Goal: Navigation & Orientation: Find specific page/section

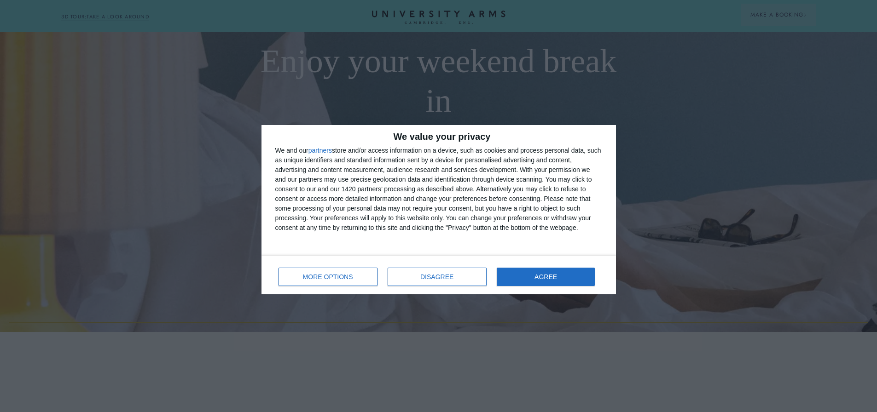
scroll to position [92, 0]
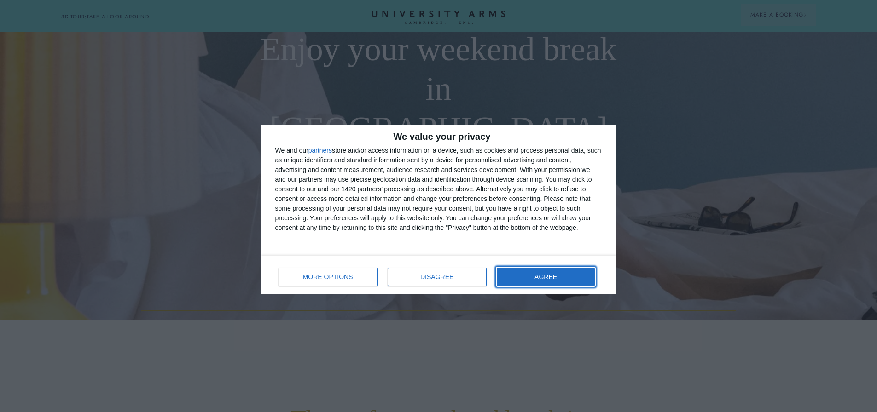
click at [530, 286] on button "AGREE" at bounding box center [546, 277] width 98 height 18
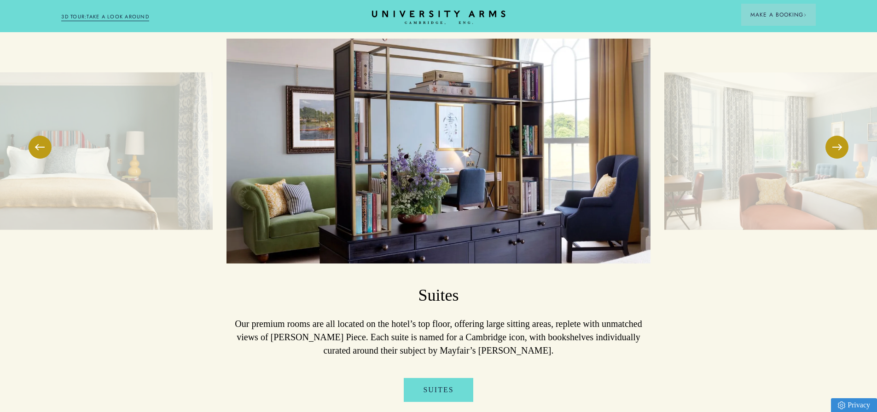
scroll to position [1289, 0]
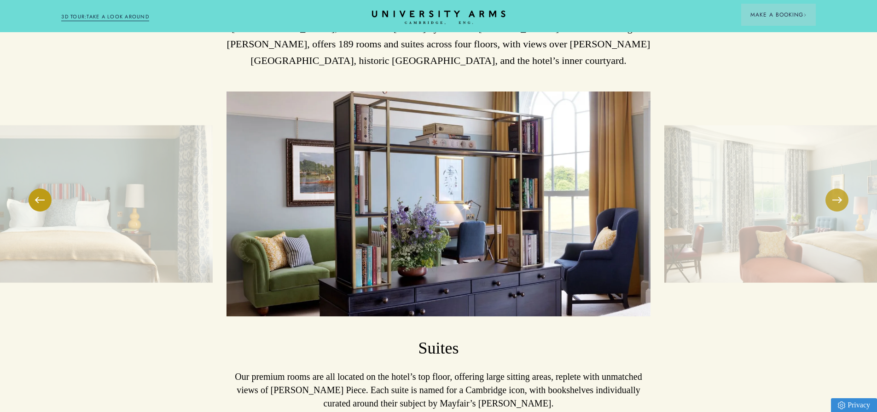
click at [826, 193] on button at bounding box center [836, 200] width 23 height 23
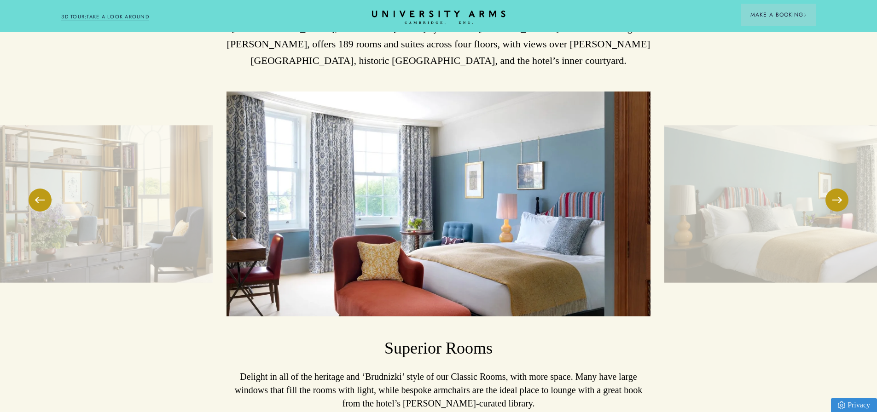
click at [823, 191] on img at bounding box center [812, 204] width 297 height 158
click at [834, 192] on button at bounding box center [836, 200] width 23 height 23
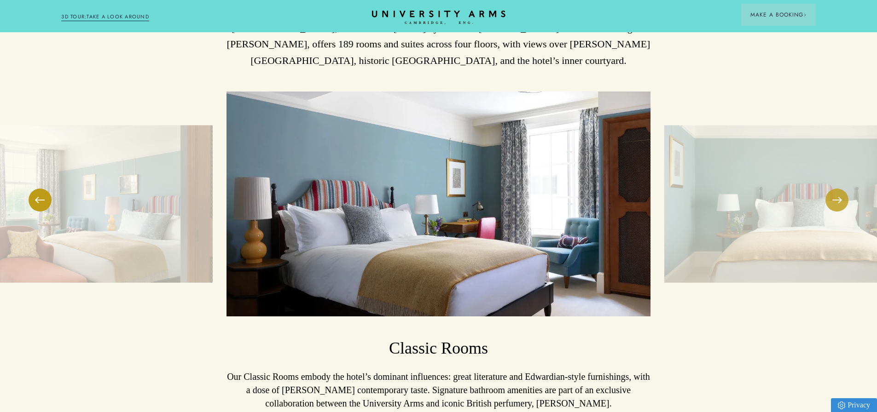
click at [834, 192] on button at bounding box center [836, 200] width 23 height 23
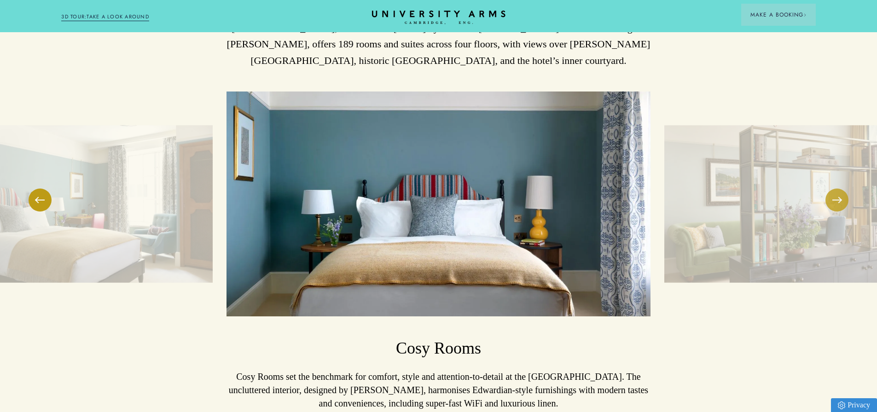
click at [834, 192] on button at bounding box center [836, 200] width 23 height 23
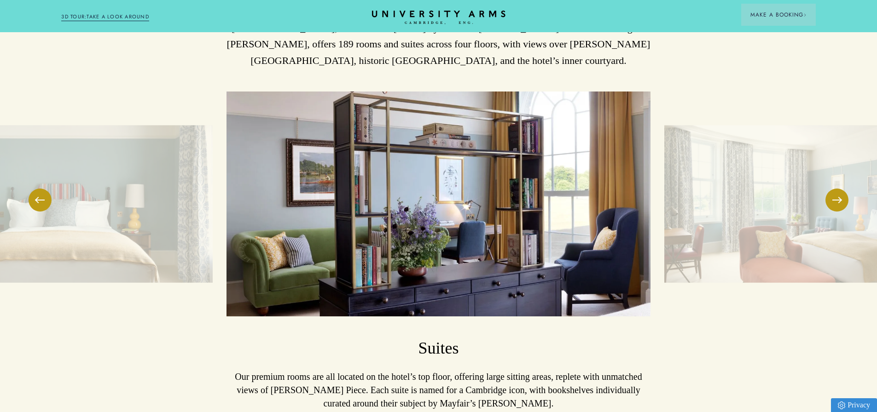
click at [521, 195] on img at bounding box center [438, 204] width 424 height 225
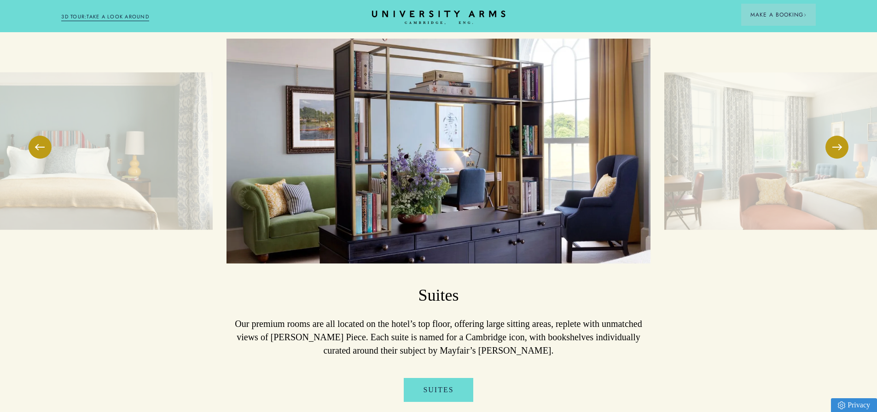
scroll to position [1473, 0]
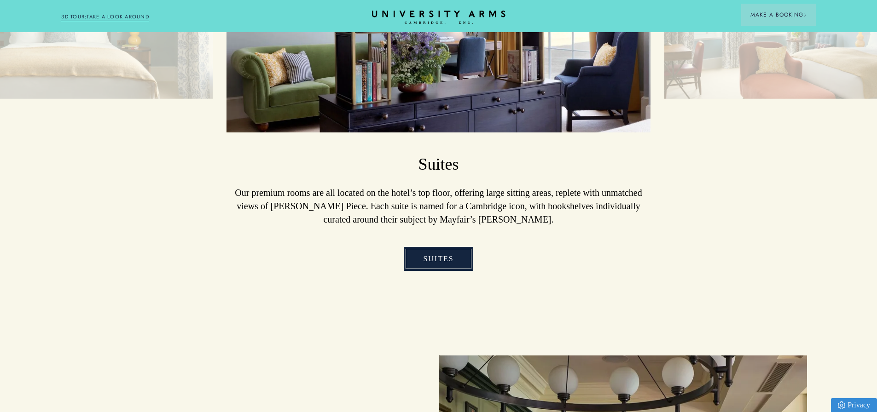
click at [428, 257] on link "Suites" at bounding box center [438, 259] width 69 height 24
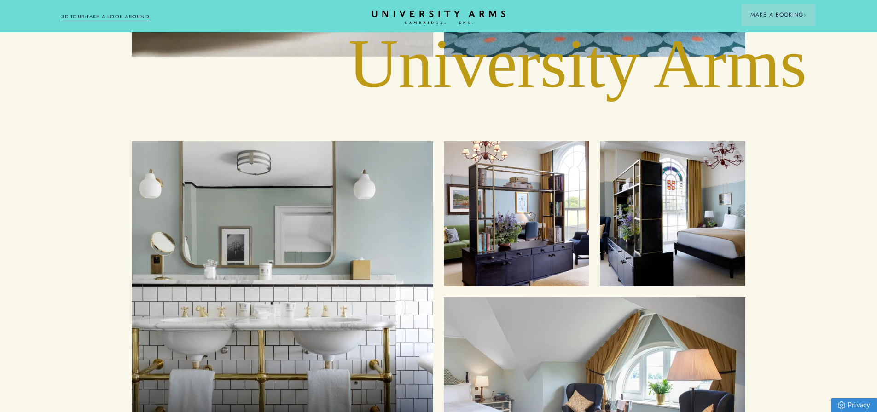
scroll to position [3222, 0]
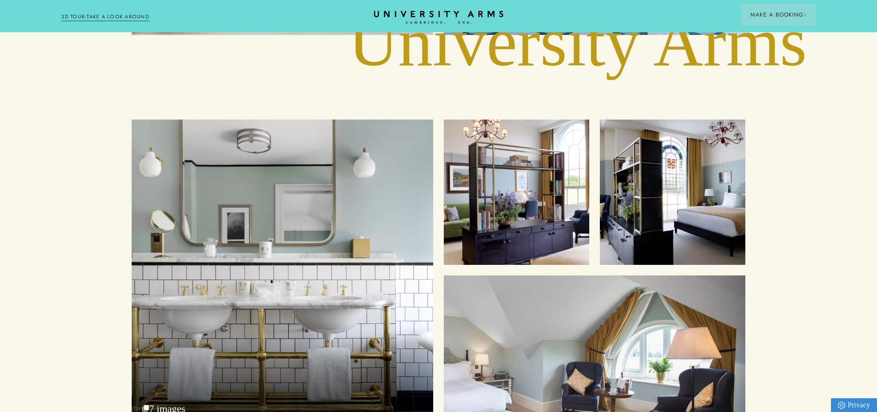
click at [427, 17] on icon "CAMBRIDGE’S LEADING LUXURY HOTEL SINCE [DATE]" at bounding box center [438, 18] width 129 height 14
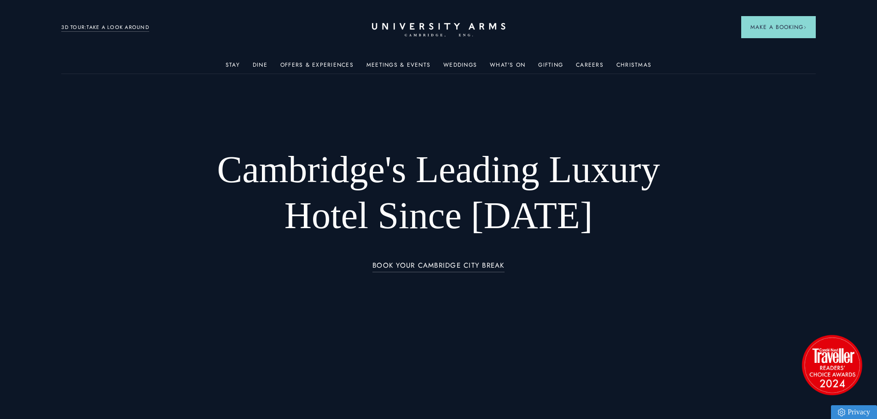
click at [423, 12] on header "Stay Suites Superior Rooms Classic Rooms Cosy Rooms Dine Restaurant Bar Afterno…" at bounding box center [438, 25] width 877 height 51
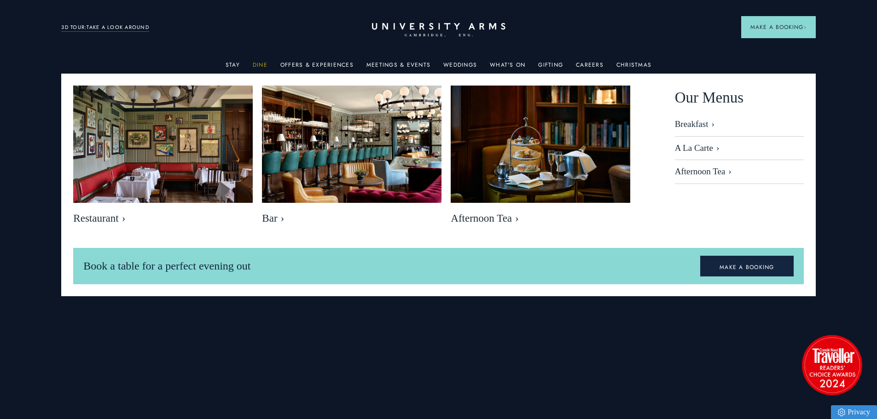
click at [266, 64] on link "Dine" at bounding box center [260, 68] width 15 height 12
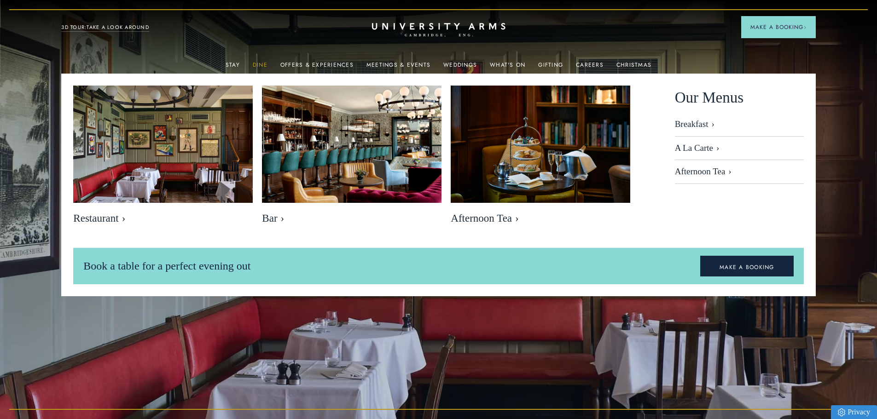
click at [266, 64] on link "Dine" at bounding box center [260, 68] width 15 height 12
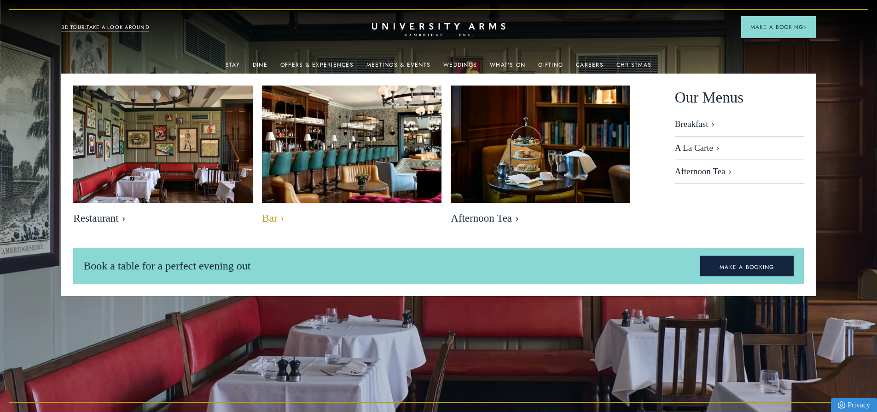
click at [319, 151] on img at bounding box center [352, 145] width 207 height 138
